Goal: Transaction & Acquisition: Purchase product/service

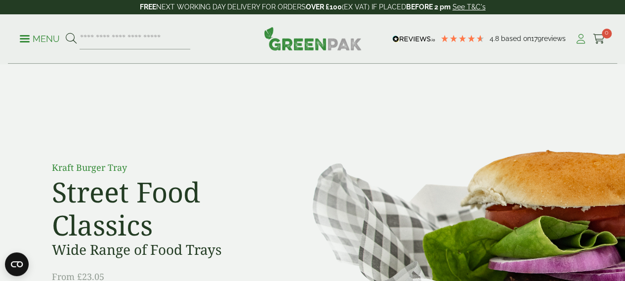
click at [581, 41] on icon at bounding box center [581, 39] width 12 height 10
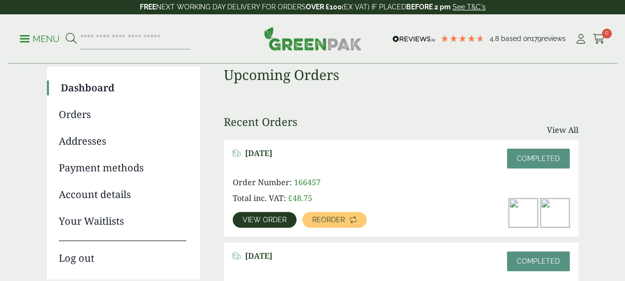
scroll to position [99, 0]
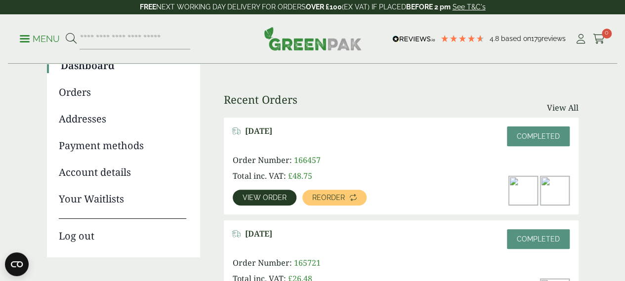
click at [266, 197] on span "View order" at bounding box center [265, 197] width 44 height 7
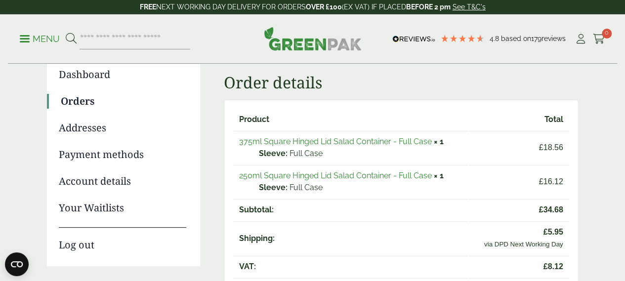
scroll to position [99, 0]
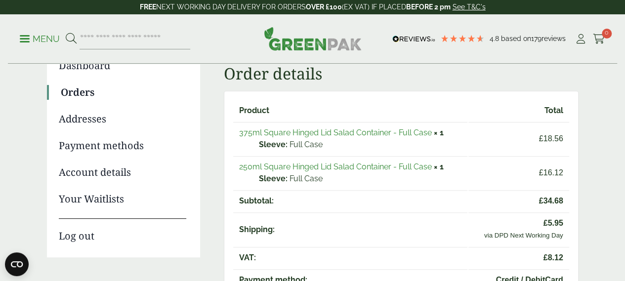
click at [313, 134] on link "375ml Square Hinged Lid Salad Container - Full Case" at bounding box center [335, 132] width 193 height 9
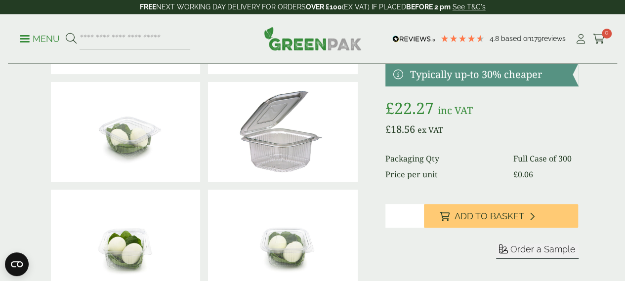
scroll to position [148, 0]
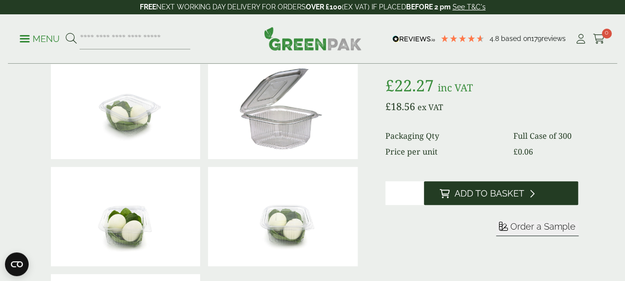
click at [484, 205] on button "Add to Basket" at bounding box center [501, 193] width 155 height 24
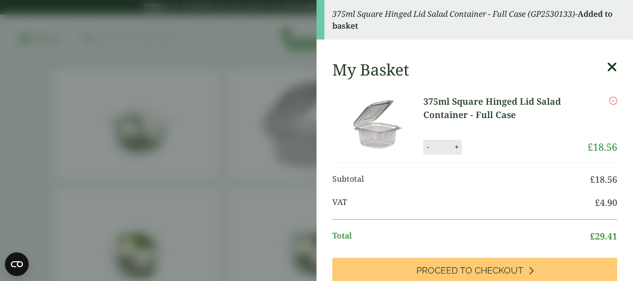
click at [607, 64] on icon at bounding box center [612, 67] width 10 height 14
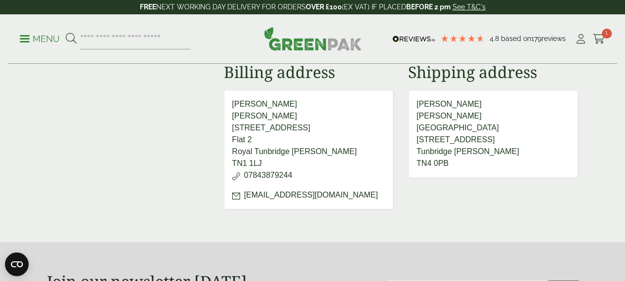
scroll to position [412, 0]
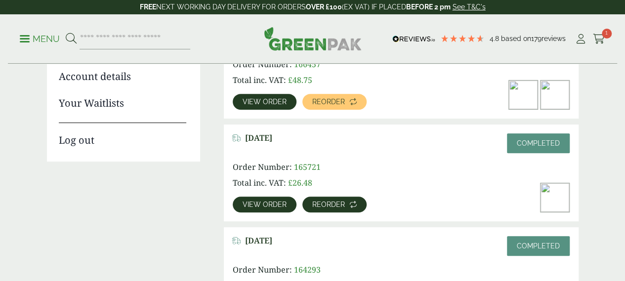
scroll to position [195, 0]
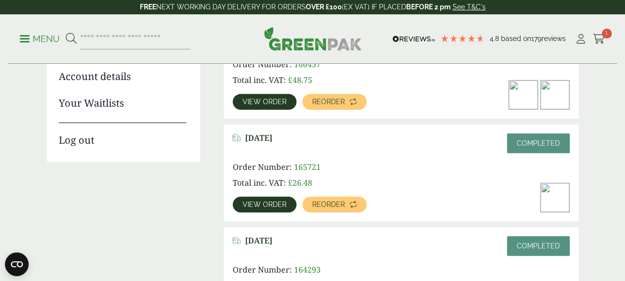
click at [271, 206] on span "View order" at bounding box center [265, 204] width 44 height 7
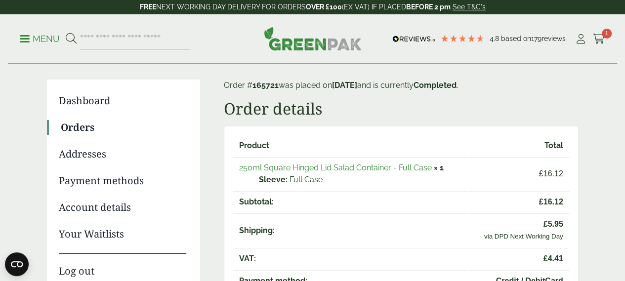
scroll to position [49, 0]
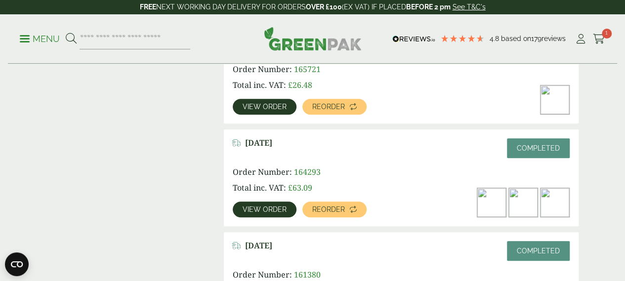
click at [257, 207] on span "View order" at bounding box center [265, 209] width 44 height 7
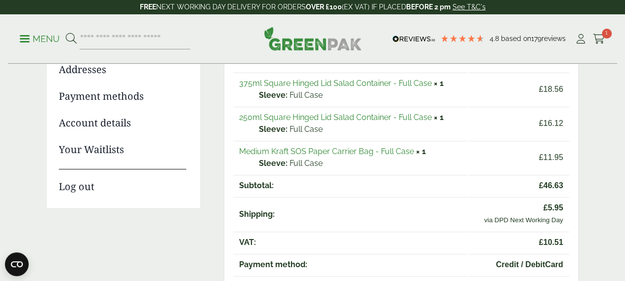
click at [295, 149] on link "Medium Kraft SOS Paper Carrier Bag - Full Case" at bounding box center [326, 151] width 175 height 9
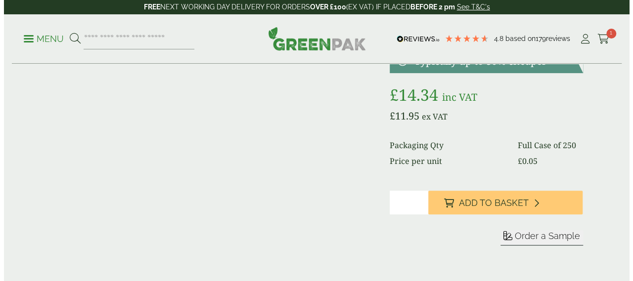
scroll to position [148, 0]
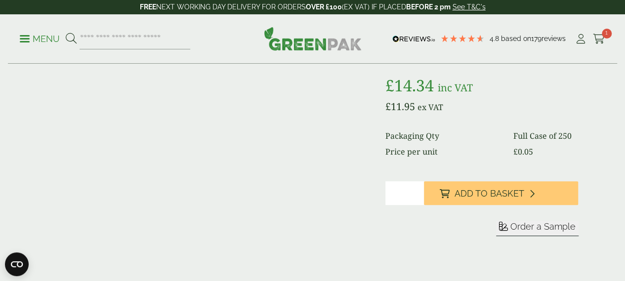
type input "*"
click at [424, 205] on input "*" at bounding box center [405, 193] width 39 height 24
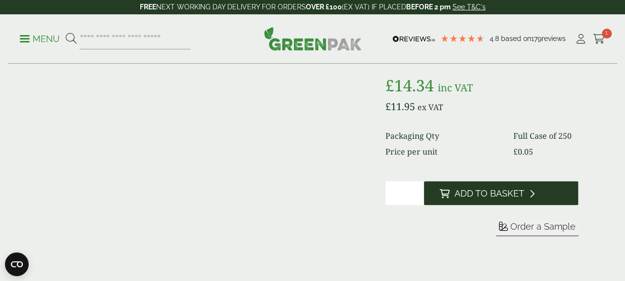
click at [484, 199] on span "Add to Basket" at bounding box center [490, 193] width 70 height 11
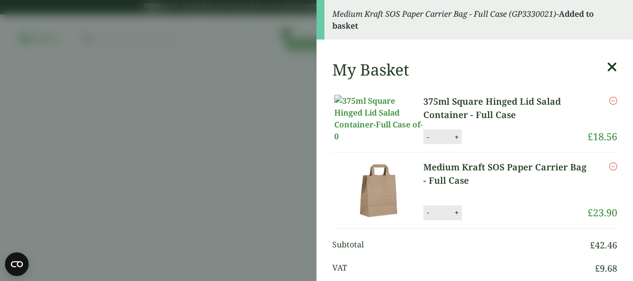
scroll to position [99, 0]
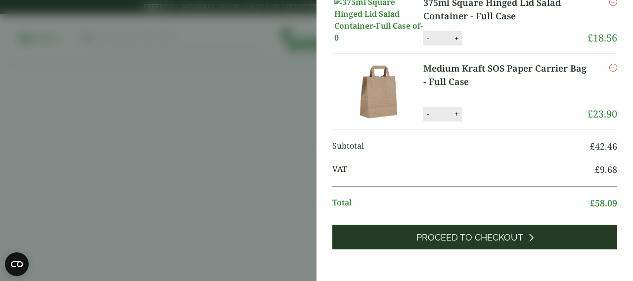
click at [492, 243] on span "Proceed to Checkout" at bounding box center [469, 237] width 107 height 11
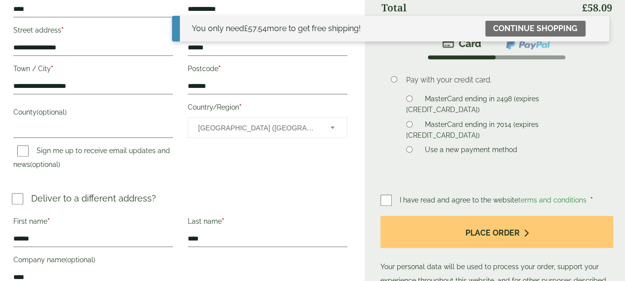
scroll to position [296, 0]
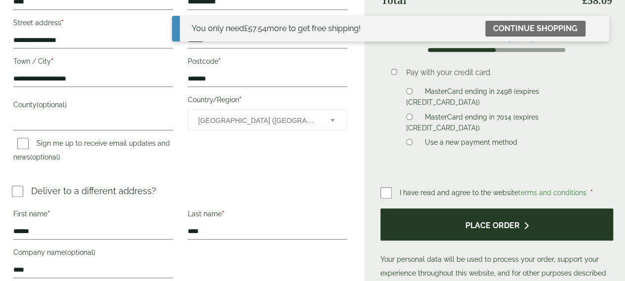
click at [459, 241] on button "Place order" at bounding box center [497, 225] width 233 height 32
